Goal: Complete application form

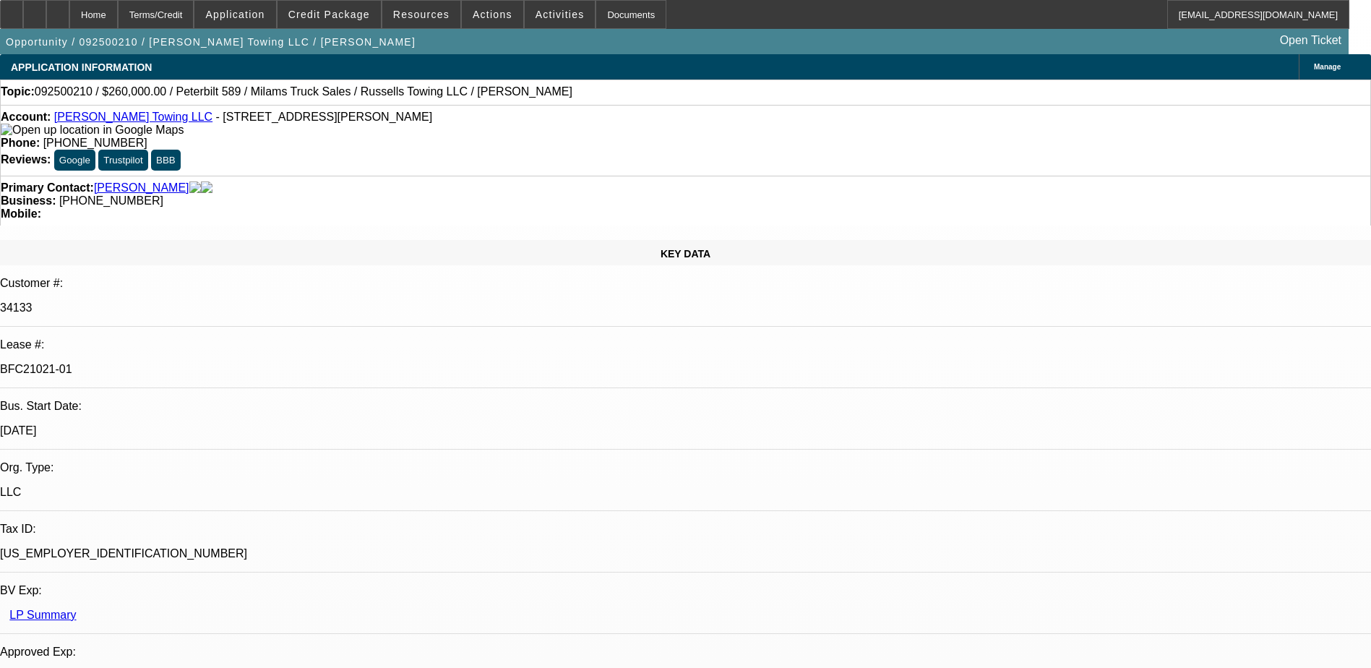
select select "0"
select select "3"
select select "0"
select select "6"
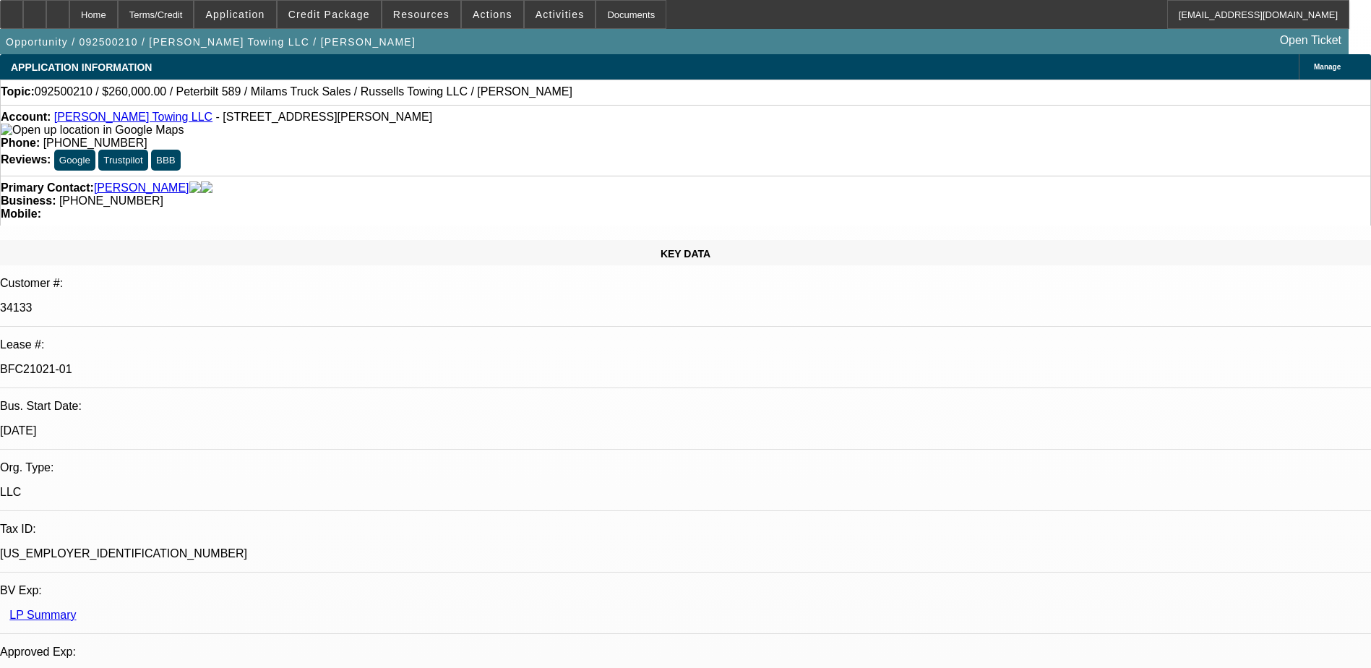
select select "0"
select select "3"
select select "0"
select select "6"
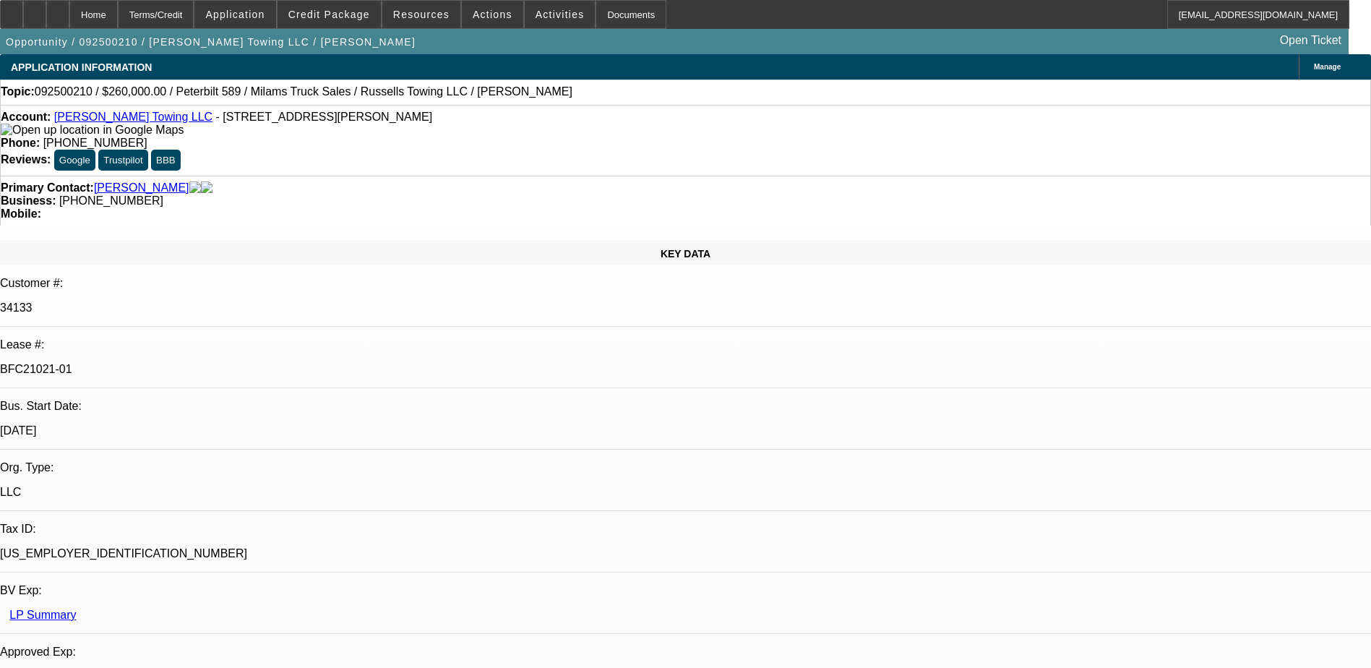
select select "0"
select select "3"
select select "0"
select select "6"
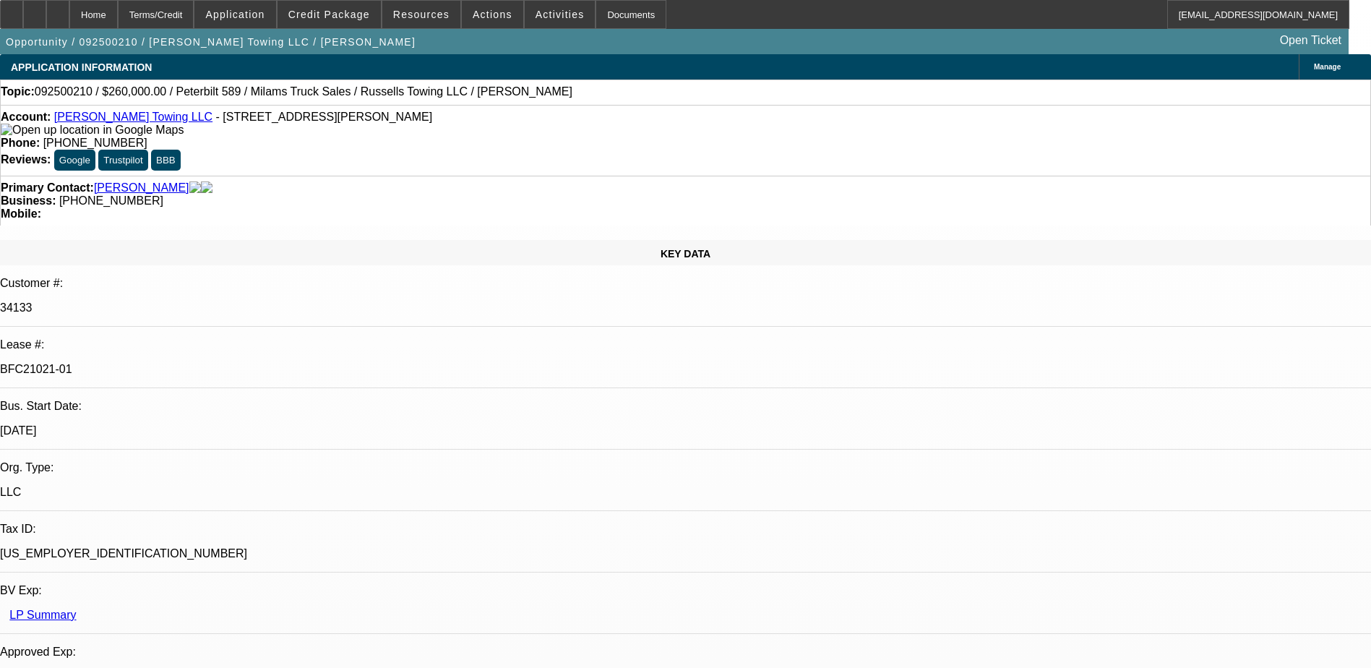
select select "0"
select select "3"
select select "0"
select select "6"
